Goal: Transaction & Acquisition: Download file/media

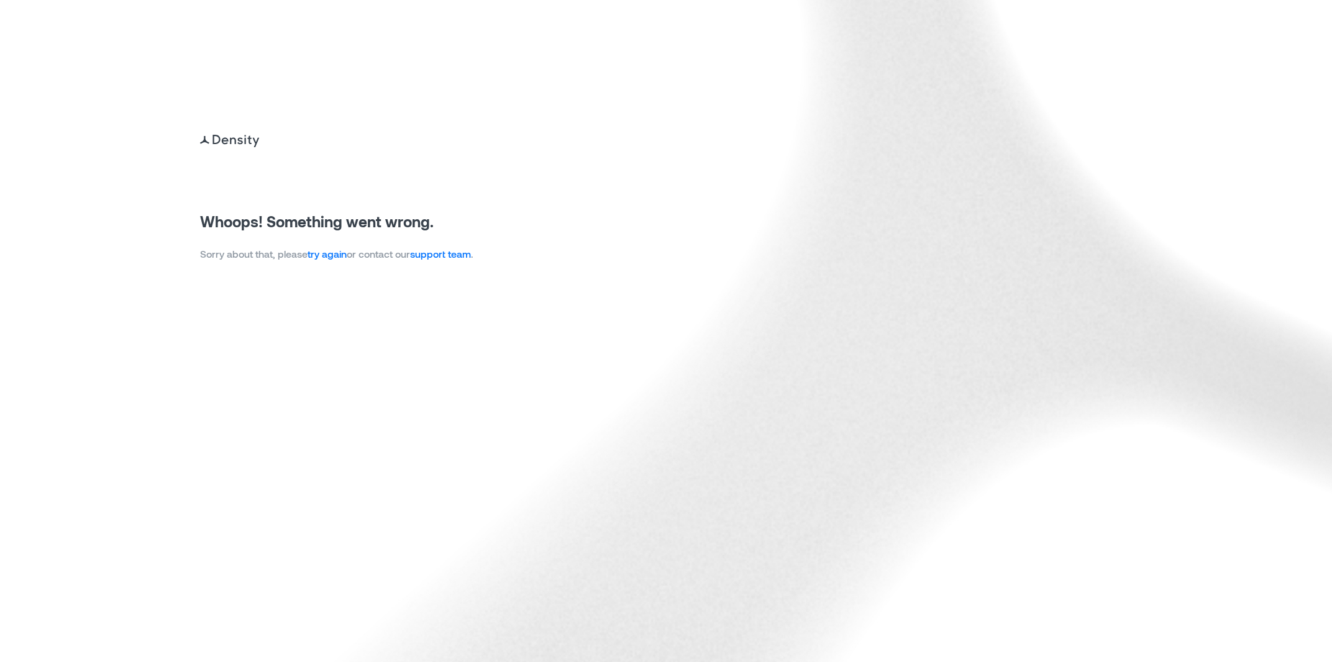
click at [336, 258] on link "try again" at bounding box center [327, 254] width 39 height 12
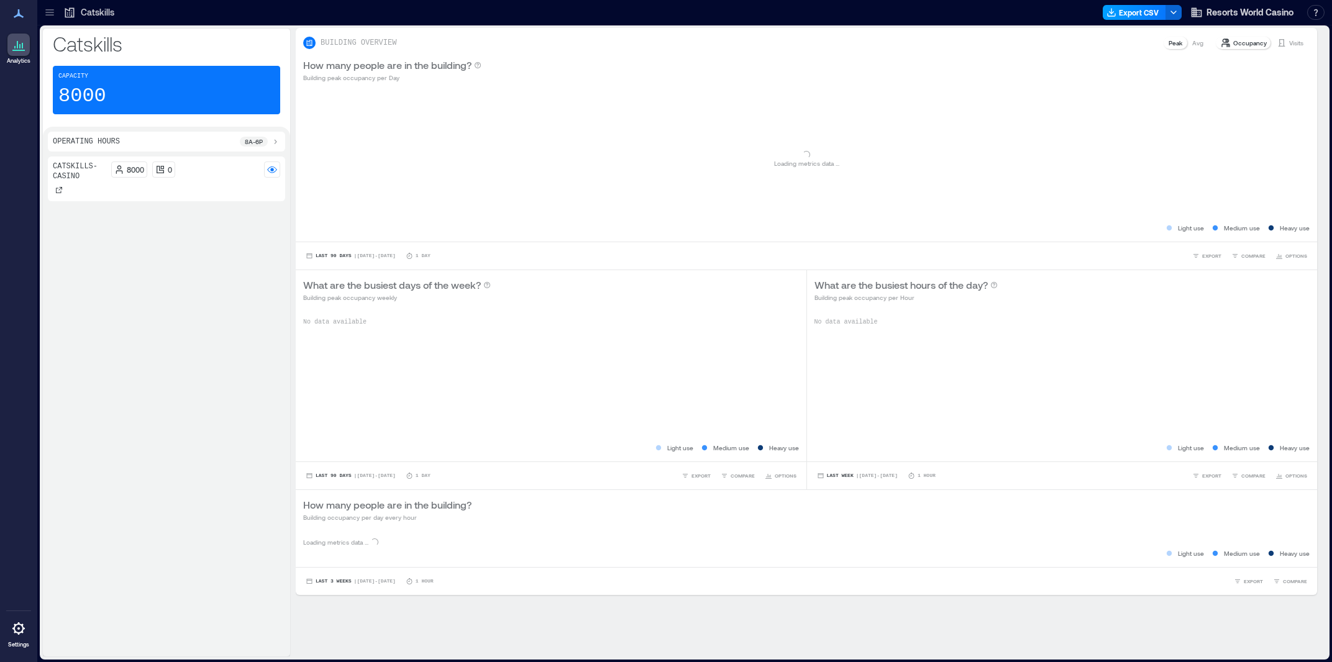
click at [1124, 16] on button "Export CSV" at bounding box center [1134, 12] width 63 height 15
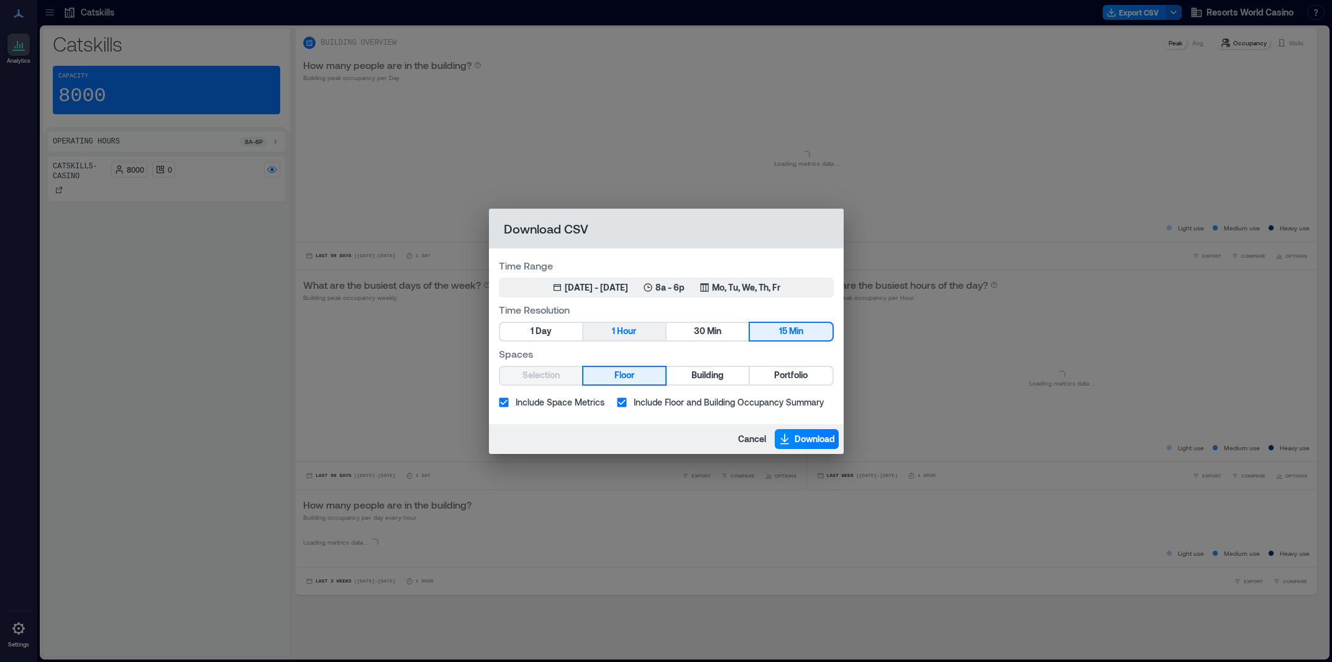
click at [623, 332] on span "Hour" at bounding box center [626, 332] width 19 height 16
click at [615, 291] on div "[DATE] - [DATE]" at bounding box center [596, 287] width 63 height 12
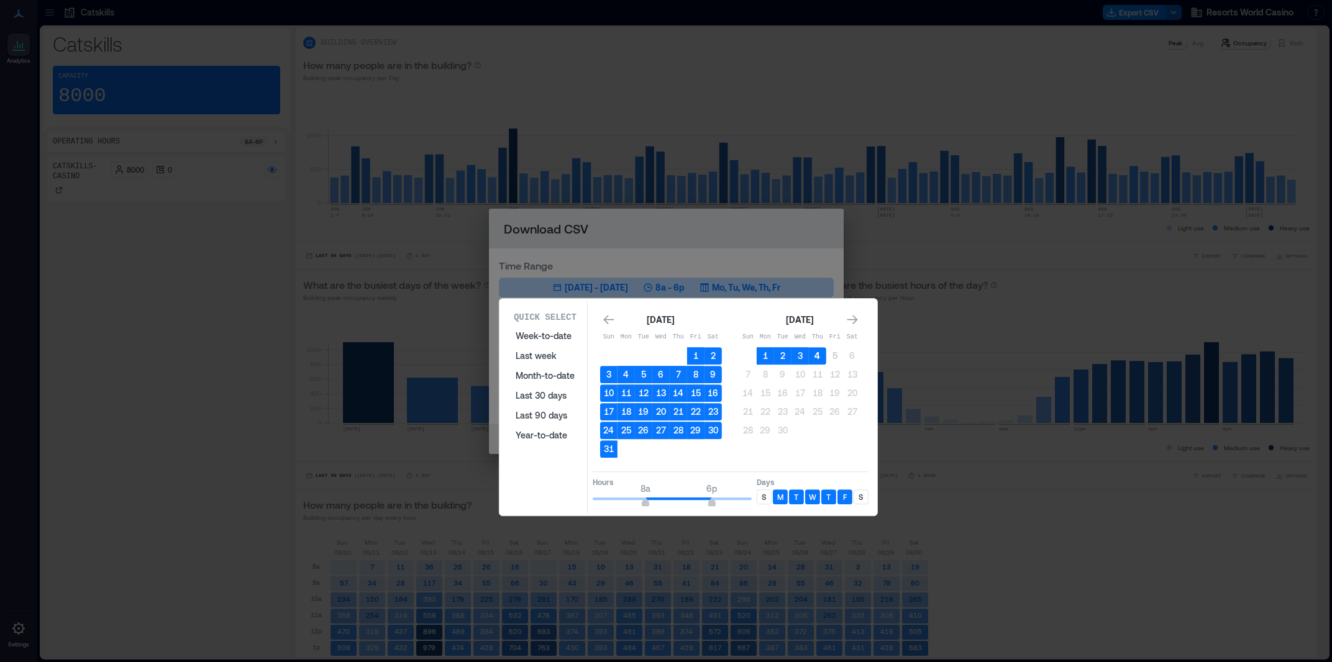
click at [823, 355] on button "4" at bounding box center [817, 355] width 17 height 17
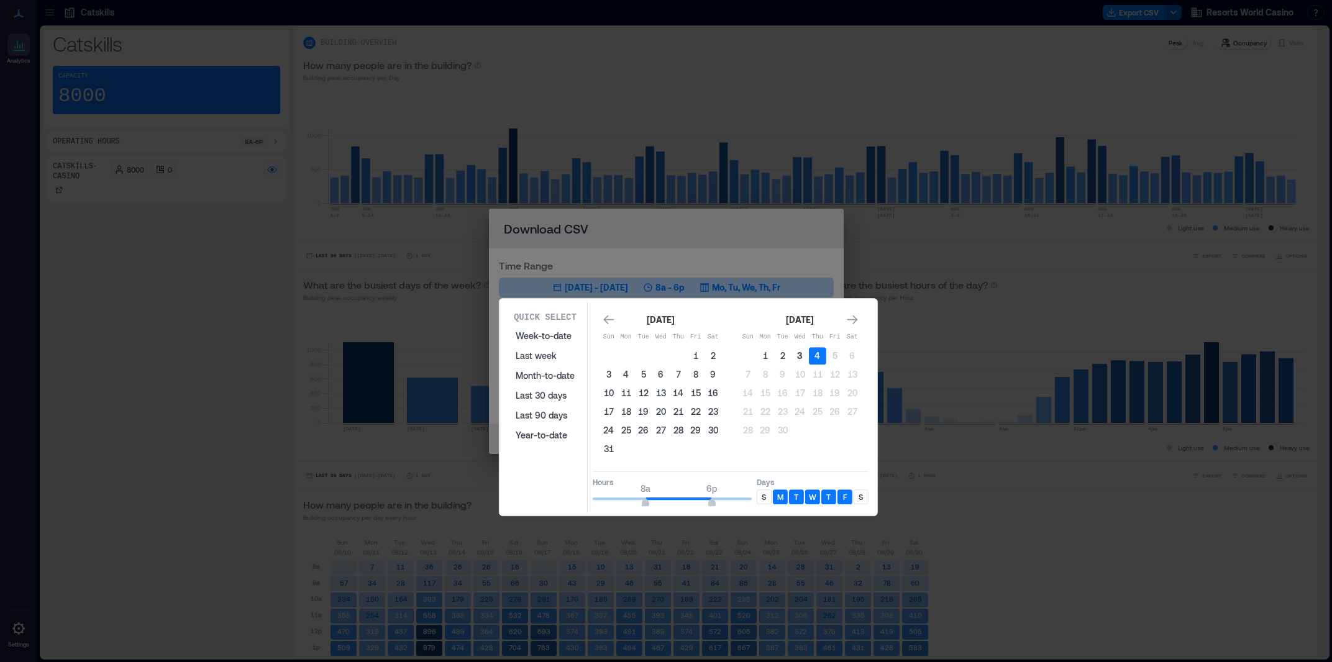
click at [802, 357] on button "3" at bounding box center [800, 355] width 17 height 17
click at [815, 359] on button "4" at bounding box center [817, 355] width 17 height 17
type input "*"
drag, startPoint x: 641, startPoint y: 501, endPoint x: 582, endPoint y: 500, distance: 59.0
click at [582, 500] on div "Quick Select Week-to-date Last week Month-to-date Last 30 days Last 90 days Yea…" at bounding box center [688, 407] width 370 height 212
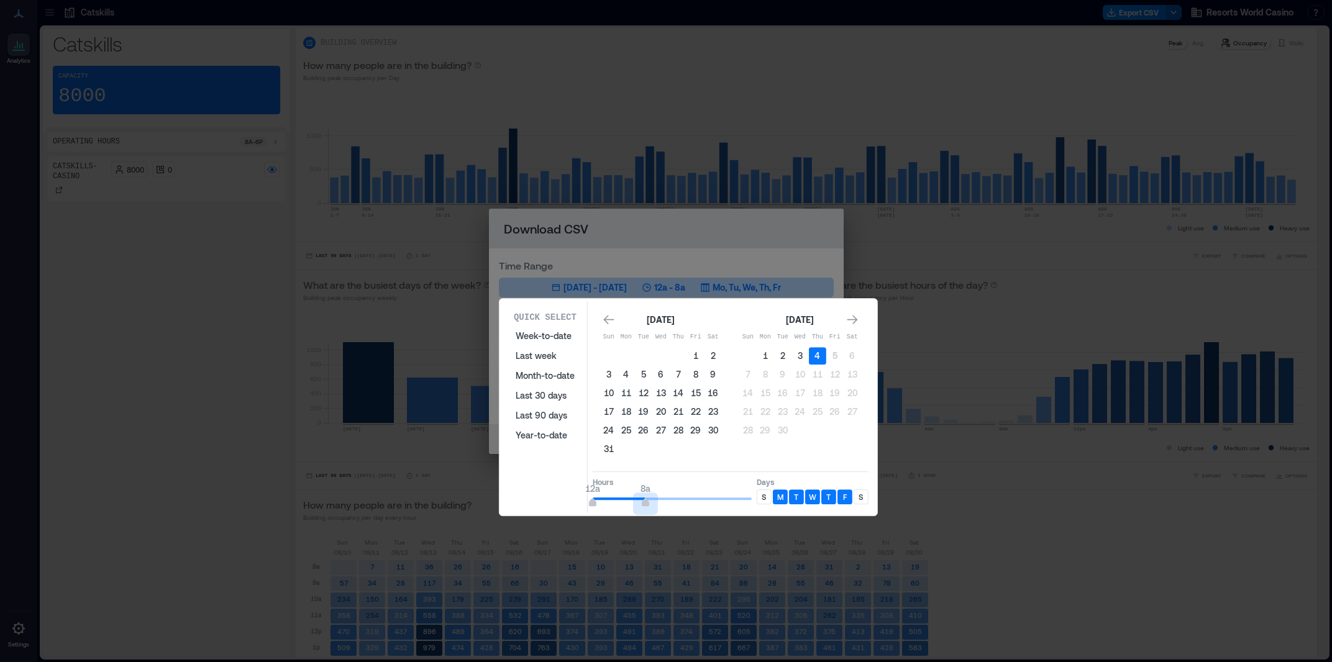
drag, startPoint x: 708, startPoint y: 501, endPoint x: 648, endPoint y: 507, distance: 60.6
click at [648, 507] on span "12a 8a" at bounding box center [672, 499] width 159 height 19
type input "*"
drag, startPoint x: 648, startPoint y: 507, endPoint x: 634, endPoint y: 510, distance: 14.6
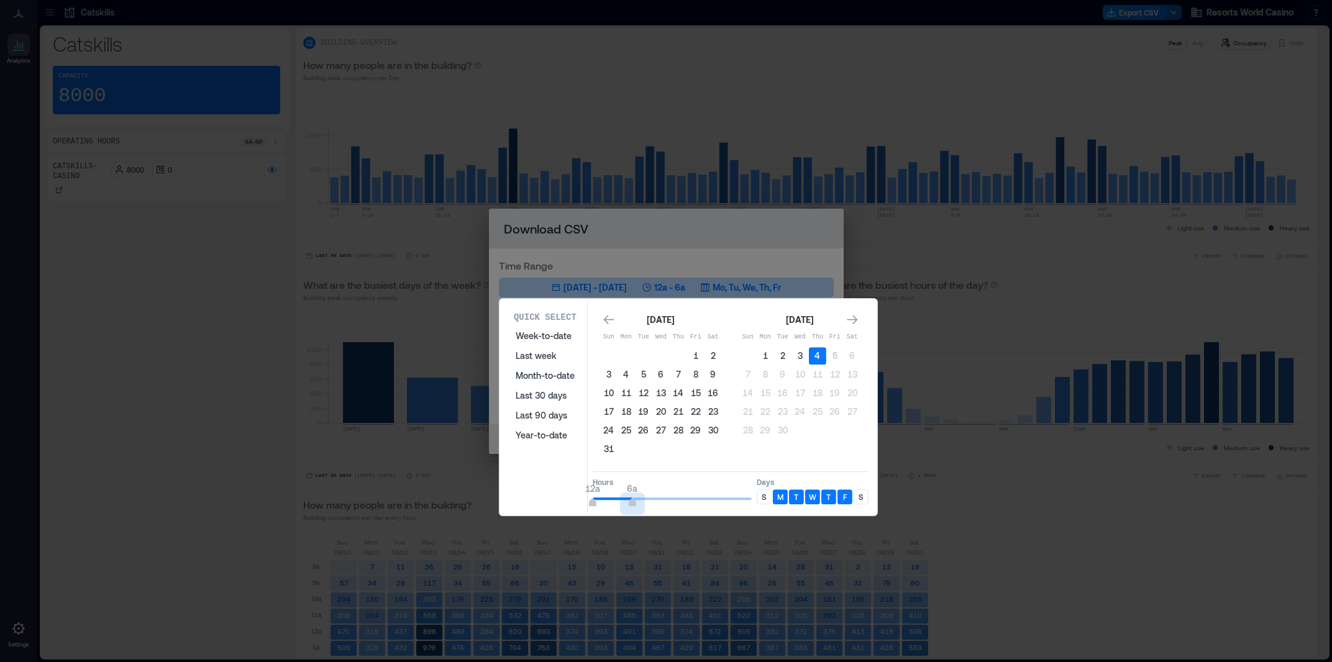
click at [634, 510] on div "Quick Select Week-to-date Last week Month-to-date Last 30 days Last 90 days Yea…" at bounding box center [688, 407] width 370 height 212
click at [820, 356] on button "4" at bounding box center [817, 355] width 17 height 17
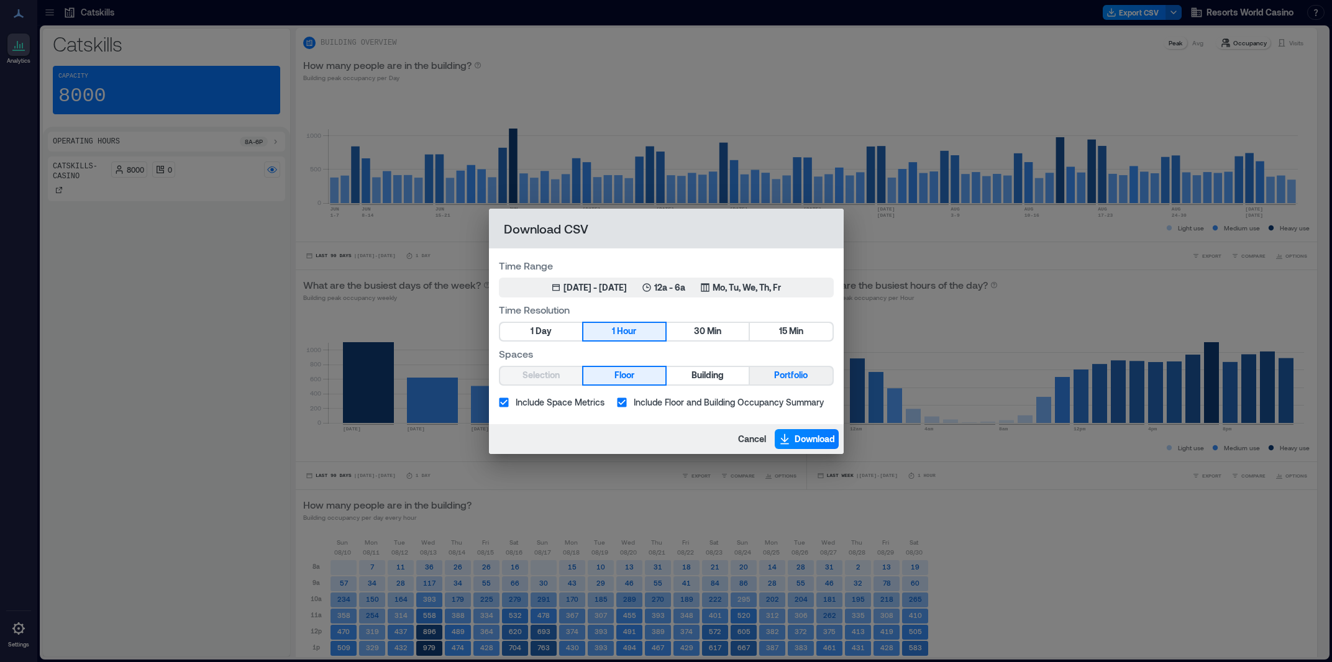
click at [807, 375] on span "Portfolio" at bounding box center [791, 376] width 34 height 16
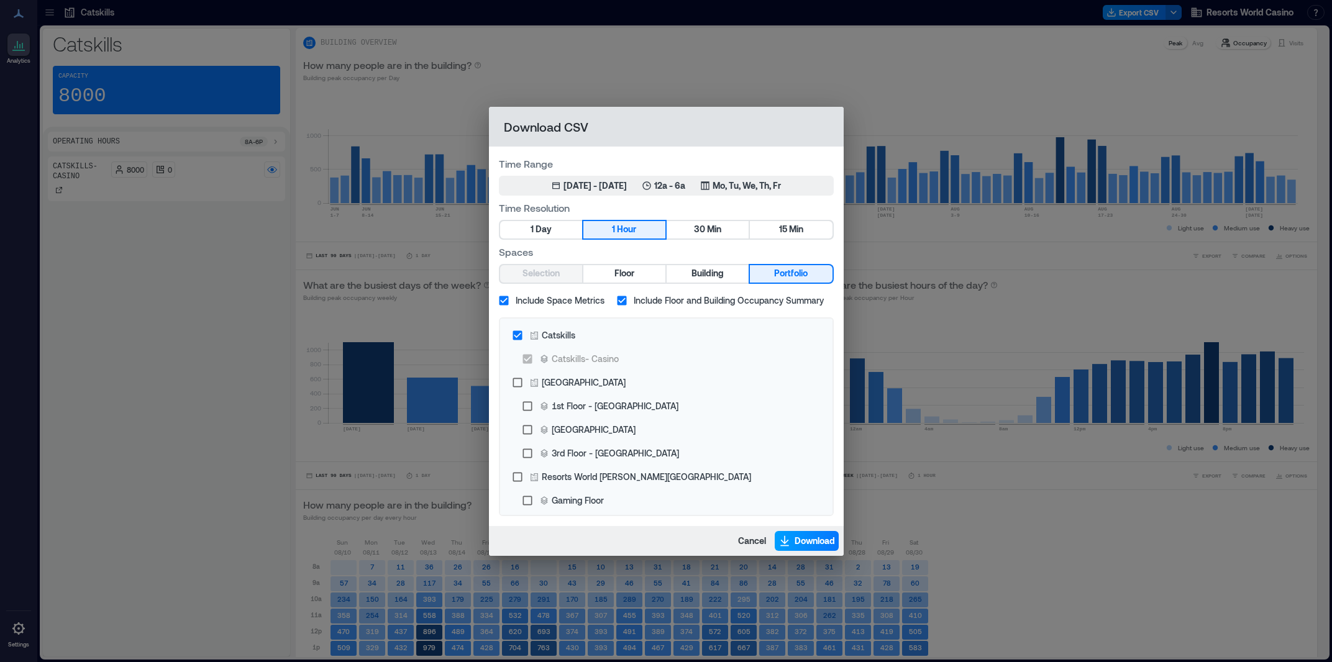
click at [789, 531] on button "Download" at bounding box center [807, 541] width 64 height 20
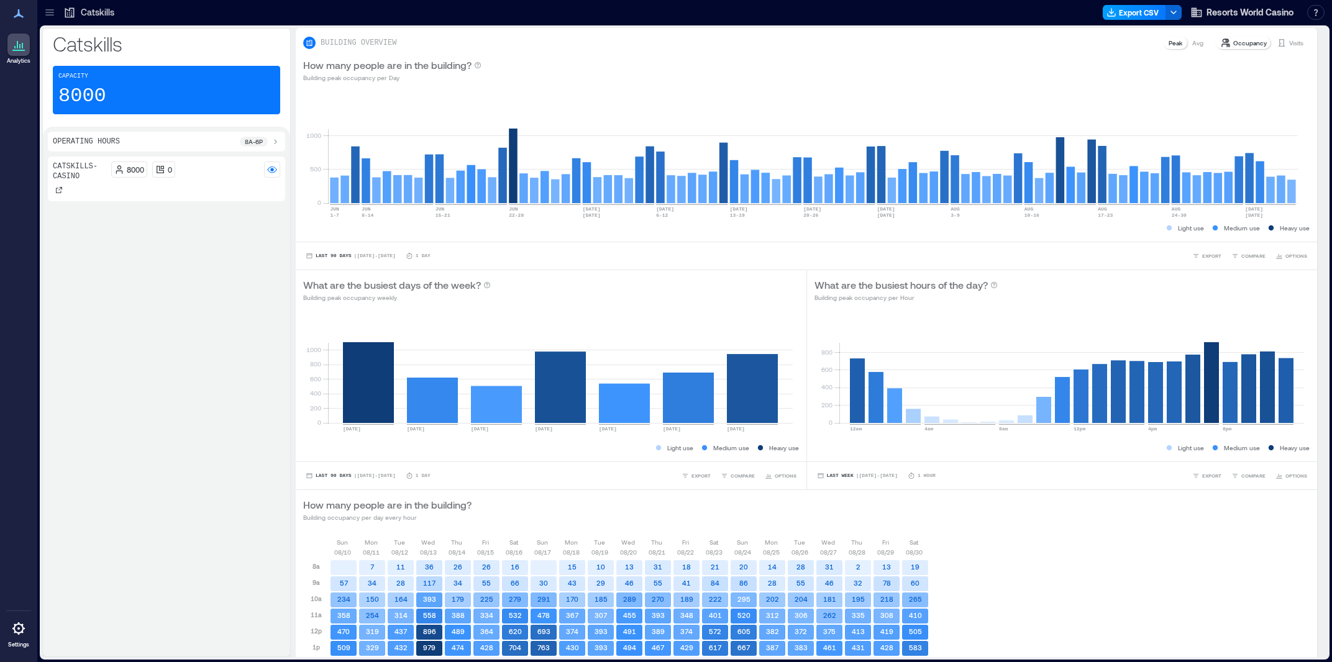
click at [1141, 16] on button "Export CSV" at bounding box center [1134, 12] width 63 height 15
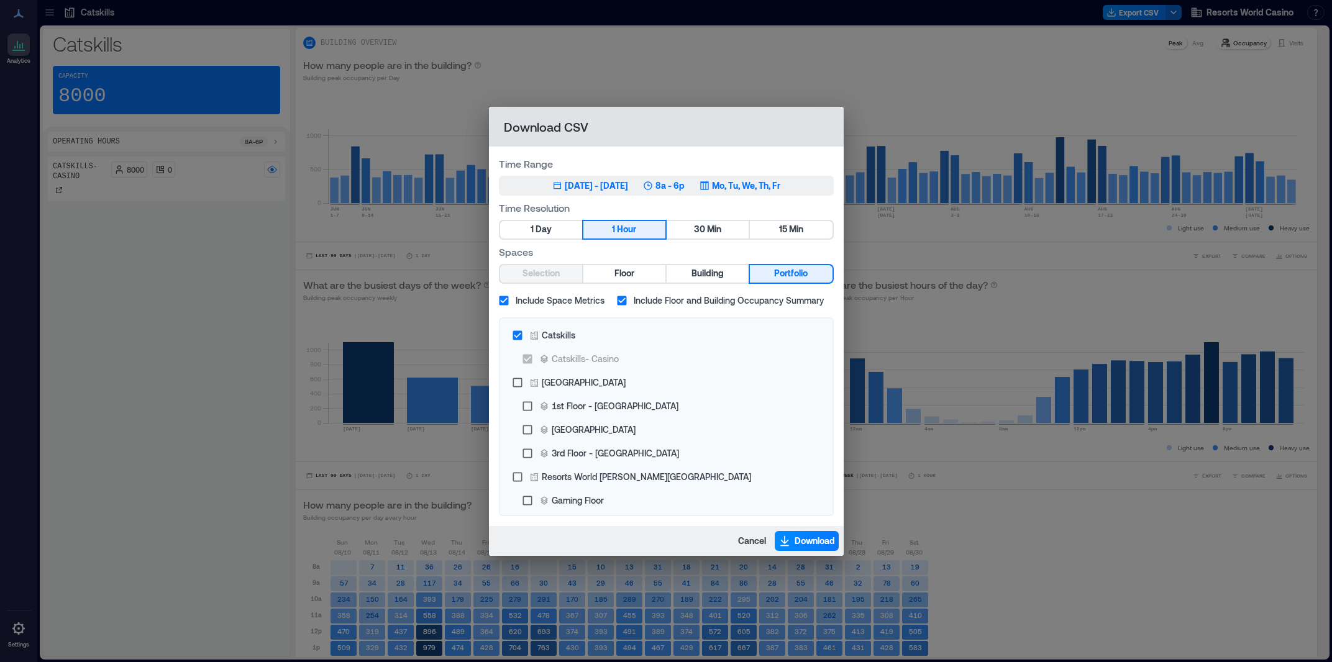
click at [612, 186] on div "[DATE] - [DATE]" at bounding box center [596, 186] width 63 height 12
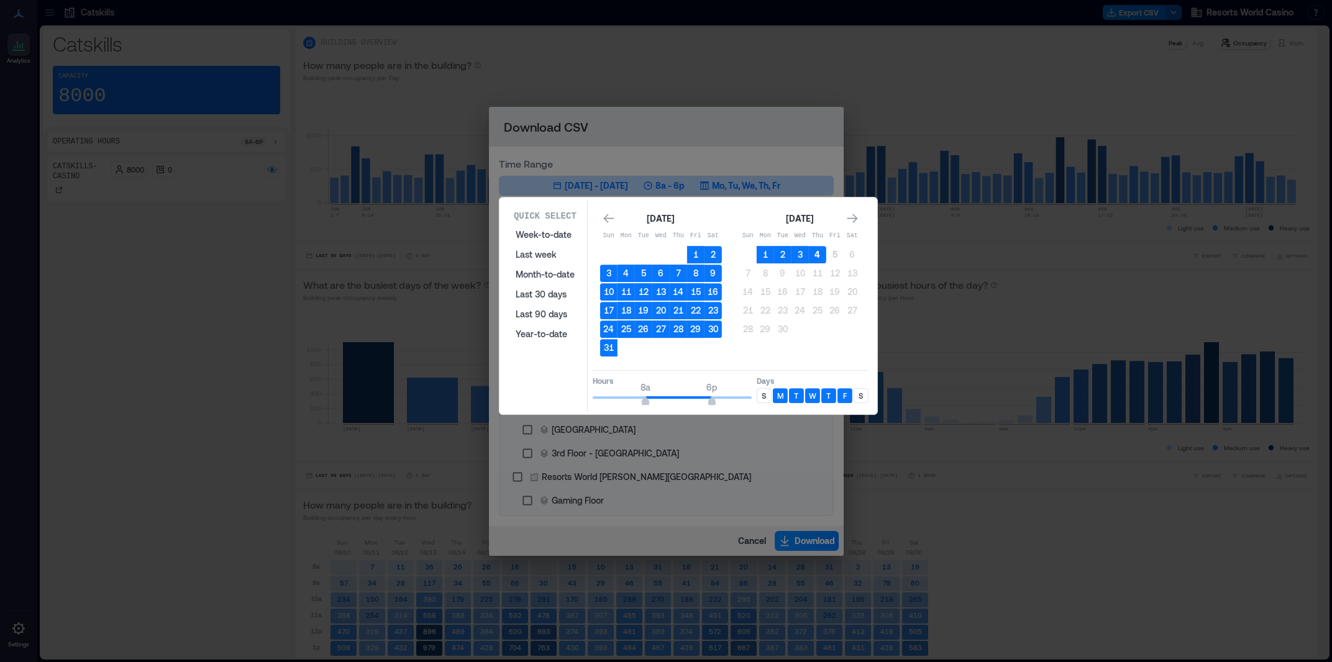
click at [818, 255] on button "4" at bounding box center [817, 254] width 17 height 17
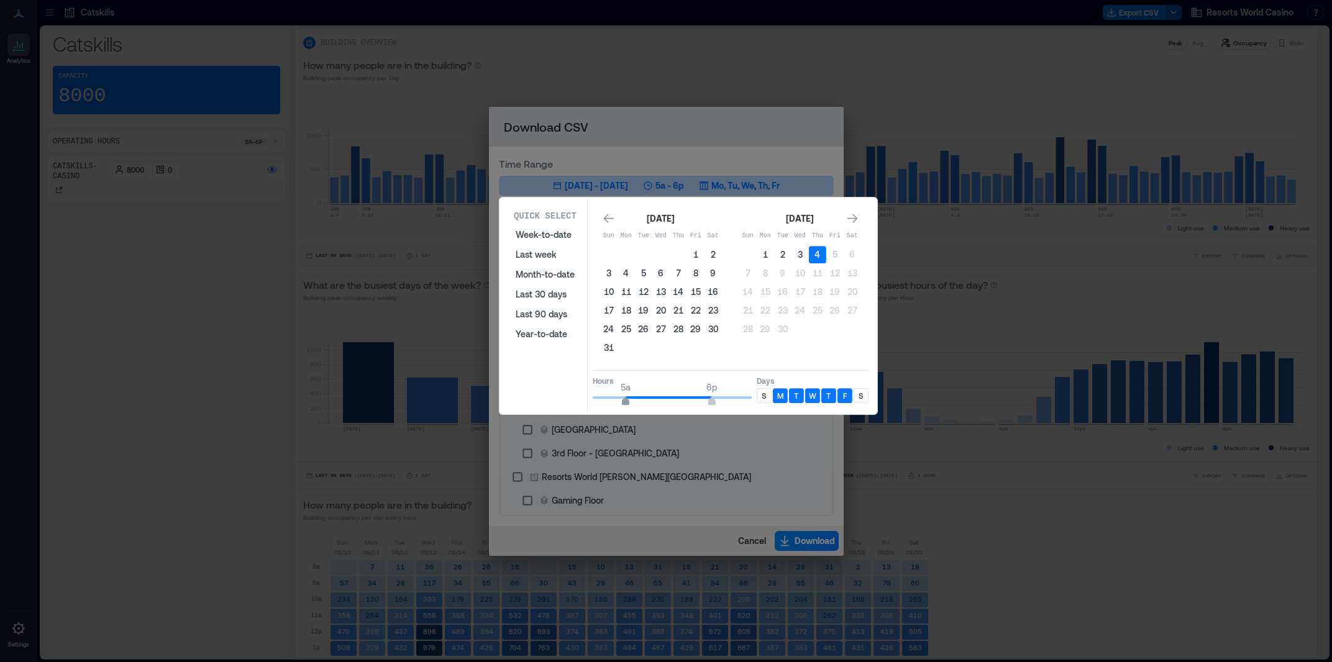
drag, startPoint x: 642, startPoint y: 397, endPoint x: 626, endPoint y: 400, distance: 15.8
click at [626, 400] on span "5a" at bounding box center [625, 402] width 7 height 5
type input "*"
click at [631, 400] on span "6a" at bounding box center [632, 402] width 7 height 5
type input "**"
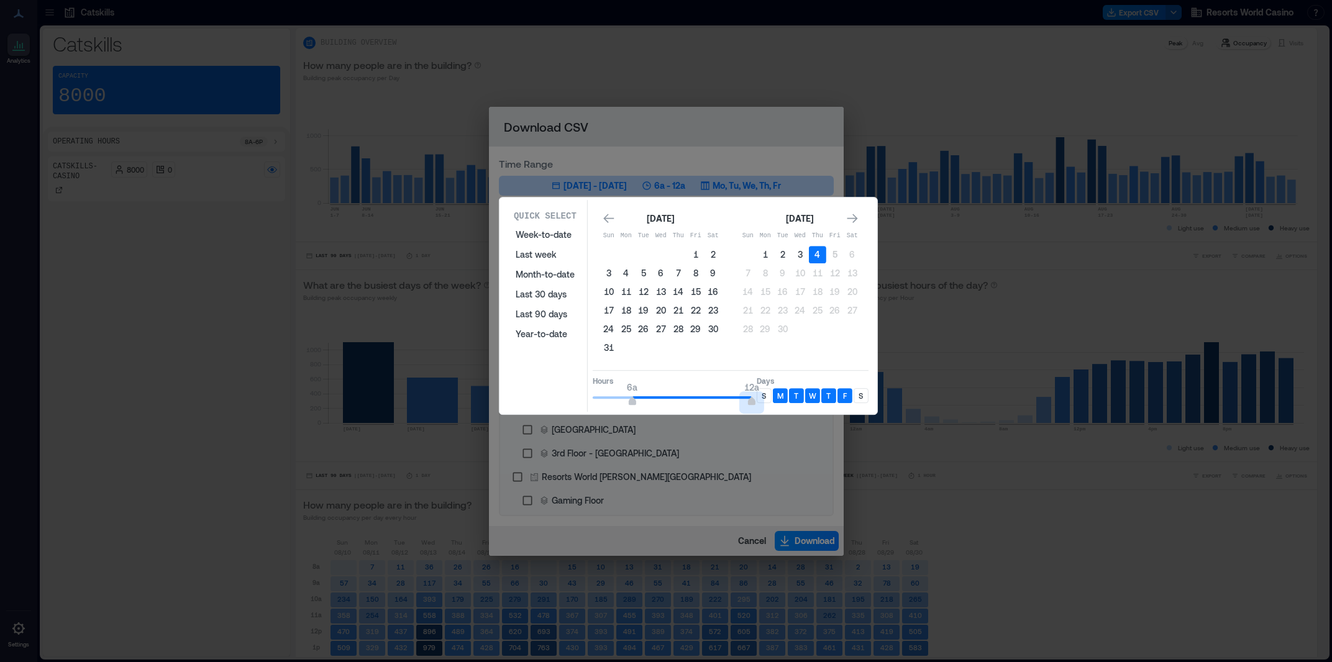
drag, startPoint x: 759, startPoint y: 393, endPoint x: 772, endPoint y: 393, distance: 13.7
click at [772, 393] on div "Hours 6a 12a Days S M T W T F S" at bounding box center [731, 388] width 276 height 37
click at [762, 396] on div "S" at bounding box center [764, 395] width 15 height 15
click at [863, 391] on p "S" at bounding box center [861, 396] width 4 height 10
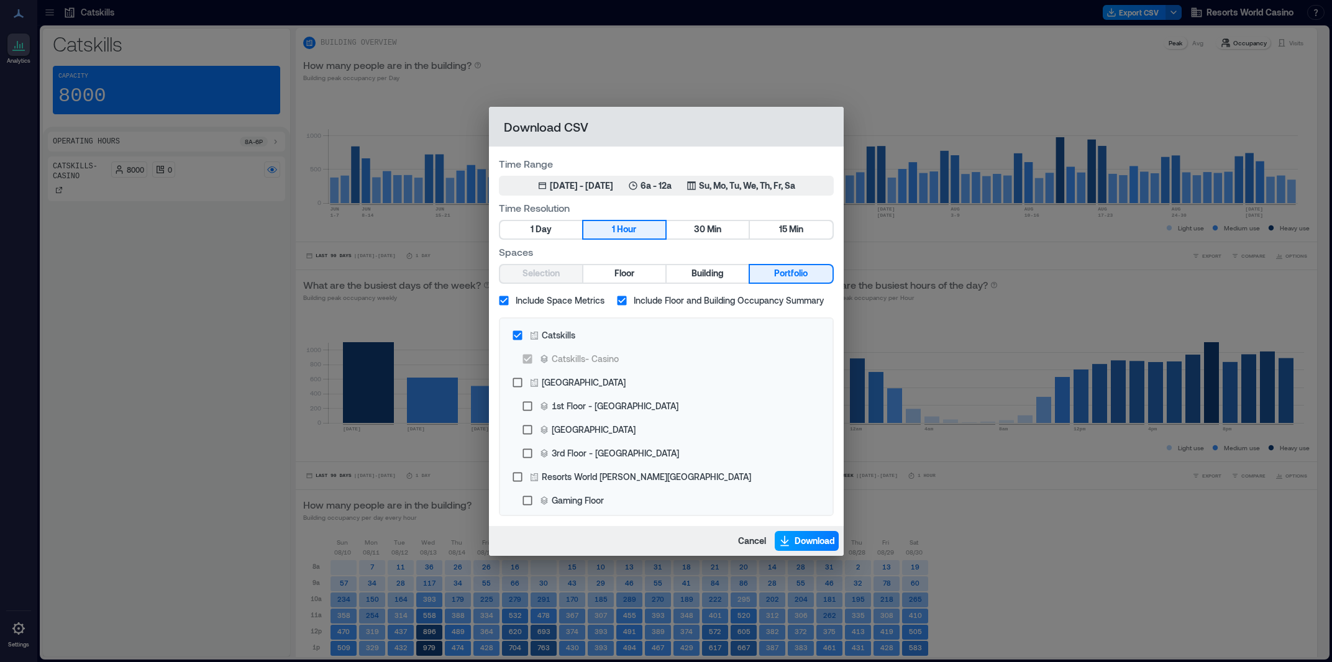
click at [807, 539] on span "Download" at bounding box center [815, 541] width 40 height 12
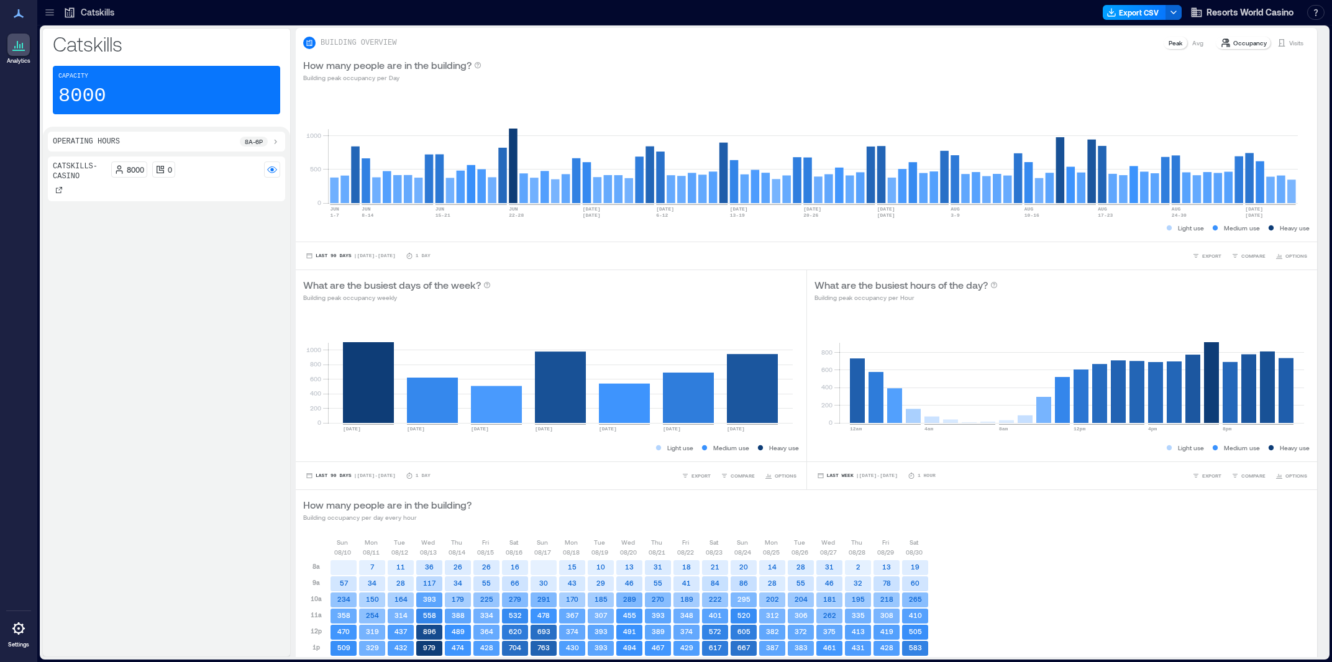
click at [945, 22] on div at bounding box center [610, 12] width 975 height 20
